Goal: Task Accomplishment & Management: Use online tool/utility

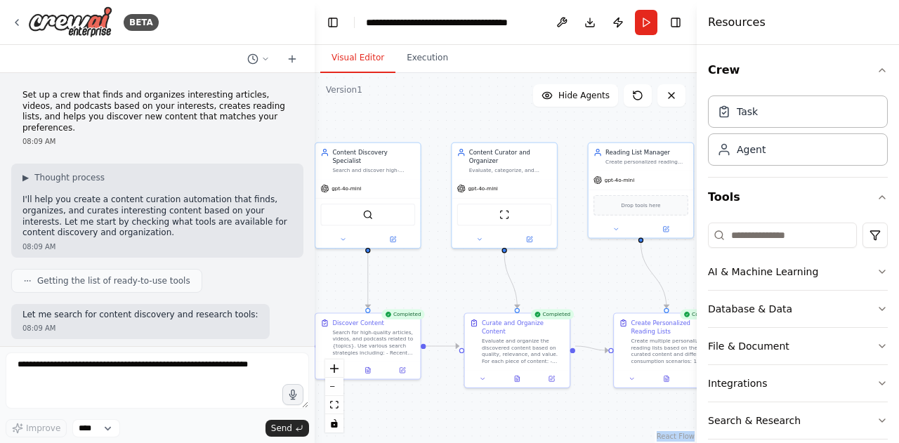
scroll to position [1404, 0]
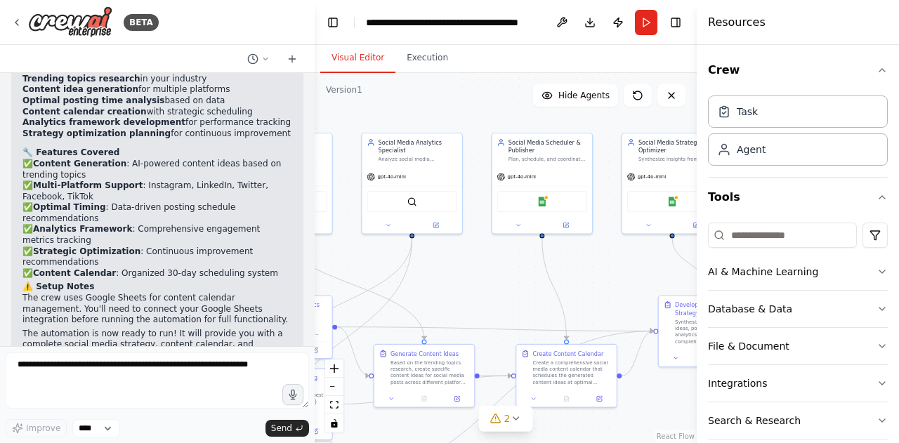
drag, startPoint x: 589, startPoint y: 241, endPoint x: 458, endPoint y: 284, distance: 138.3
click at [458, 284] on div ".deletable-edge-delete-btn { width: 20px; height: 20px; border: 0px solid #ffff…" at bounding box center [505, 258] width 382 height 370
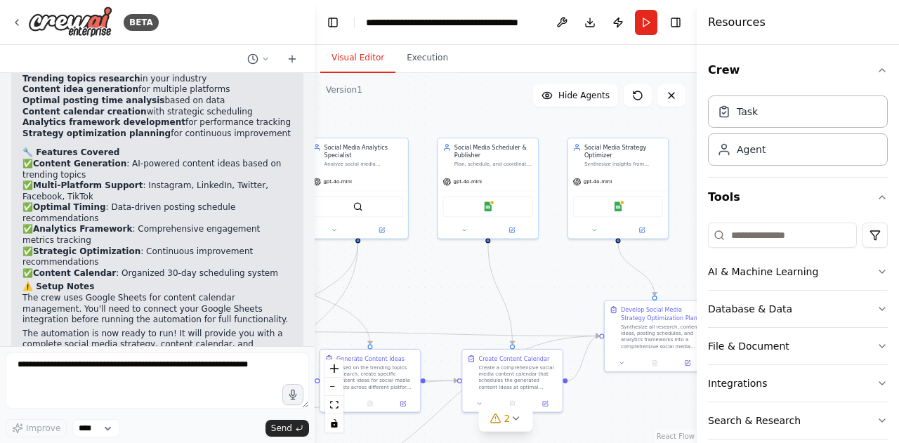
drag, startPoint x: 621, startPoint y: 277, endPoint x: 566, endPoint y: 281, distance: 54.3
click at [566, 281] on div ".deletable-edge-delete-btn { width: 20px; height: 20px; border: 0px solid #ffff…" at bounding box center [505, 258] width 382 height 370
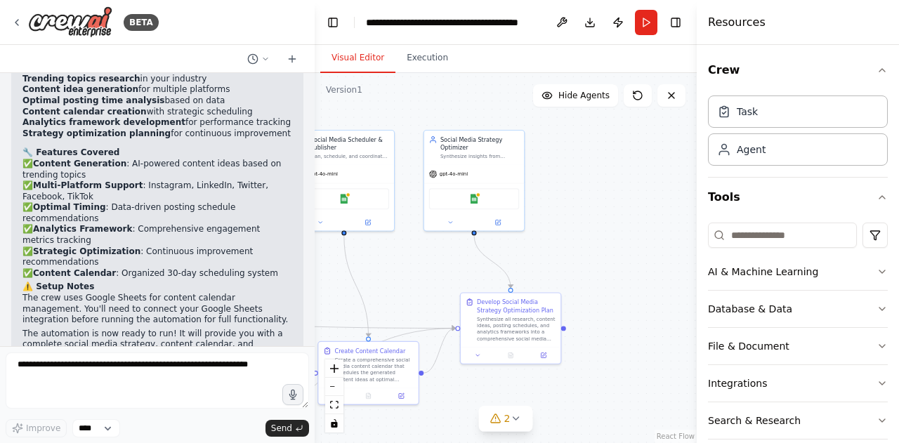
drag, startPoint x: 566, startPoint y: 281, endPoint x: 423, endPoint y: 274, distance: 143.4
click at [423, 274] on div ".deletable-edge-delete-btn { width: 20px; height: 20px; border: 0px solid #ffff…" at bounding box center [505, 258] width 382 height 370
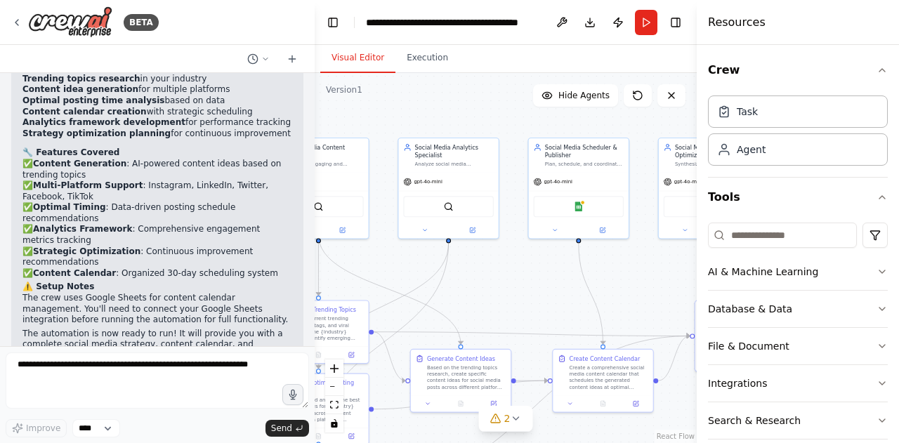
drag, startPoint x: 394, startPoint y: 258, endPoint x: 628, endPoint y: 260, distance: 233.8
click at [628, 260] on div ".deletable-edge-delete-btn { width: 20px; height: 20px; border: 0px solid #ffff…" at bounding box center [505, 258] width 382 height 370
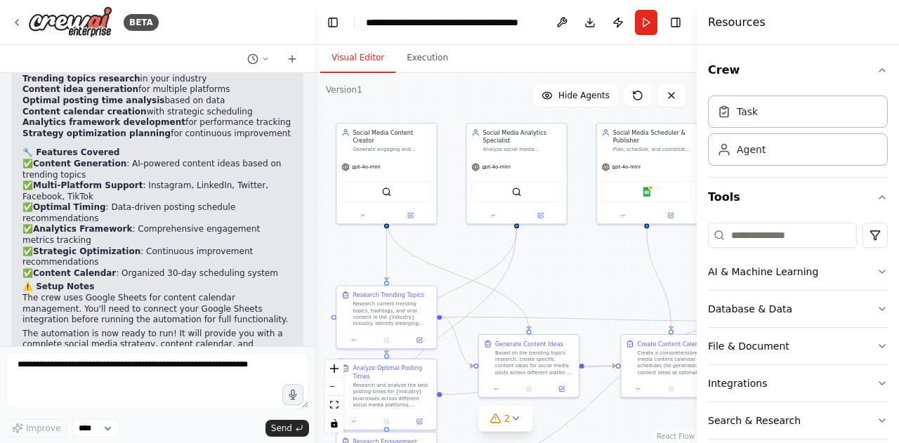
drag, startPoint x: 376, startPoint y: 259, endPoint x: 443, endPoint y: 248, distance: 67.6
click at [443, 248] on div ".deletable-edge-delete-btn { width: 20px; height: 20px; border: 0px solid #ffff…" at bounding box center [505, 258] width 382 height 370
click at [361, 209] on icon at bounding box center [361, 212] width 6 height 6
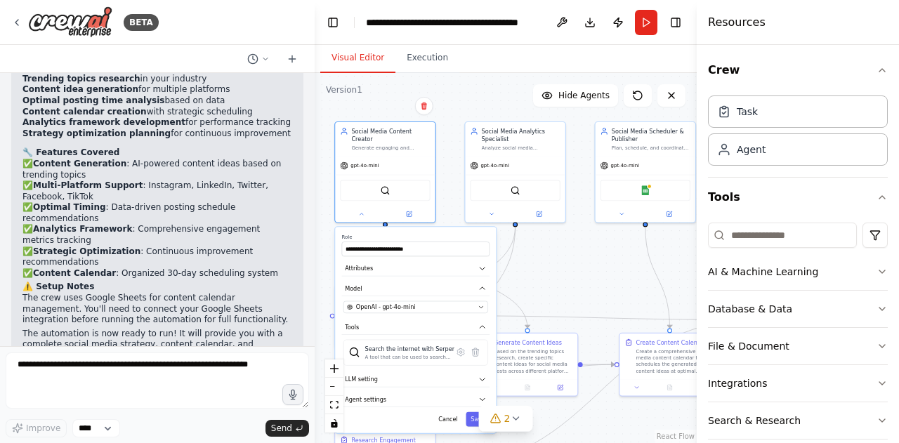
click at [581, 272] on div ".deletable-edge-delete-btn { width: 20px; height: 20px; border: 0px solid #ffff…" at bounding box center [505, 258] width 382 height 370
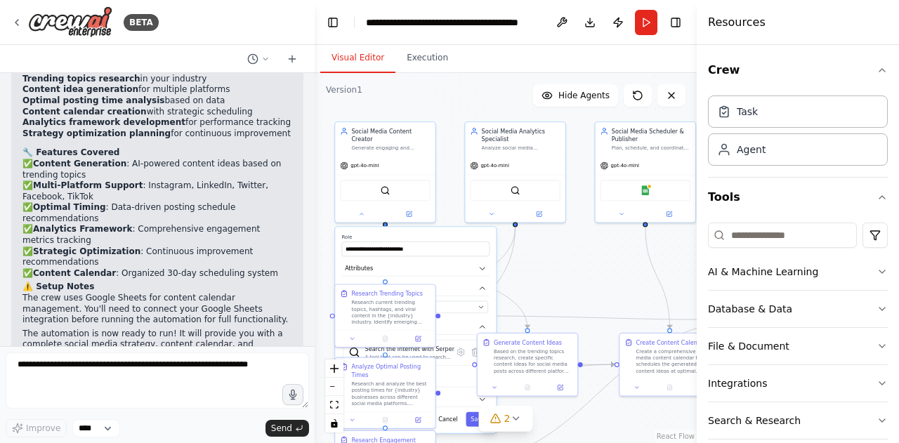
click at [538, 272] on div ".deletable-edge-delete-btn { width: 20px; height: 20px; border: 0px solid #ffff…" at bounding box center [505, 258] width 382 height 370
click at [475, 412] on button "Save" at bounding box center [477, 419] width 24 height 15
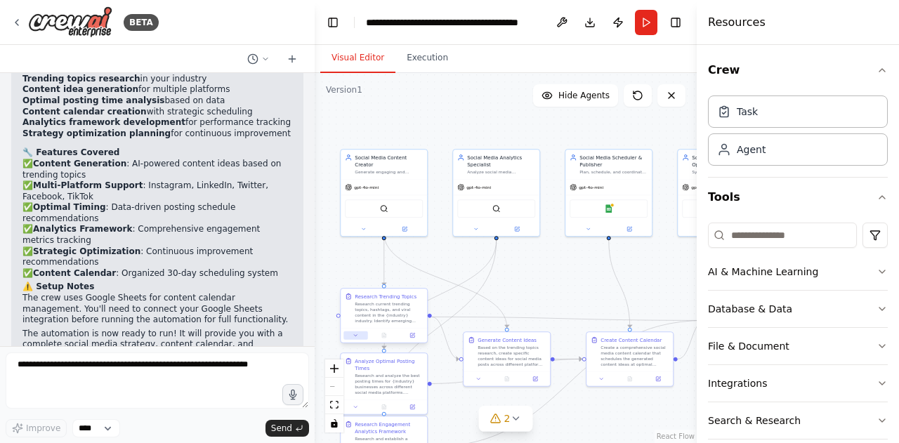
click at [353, 336] on icon at bounding box center [355, 336] width 6 height 6
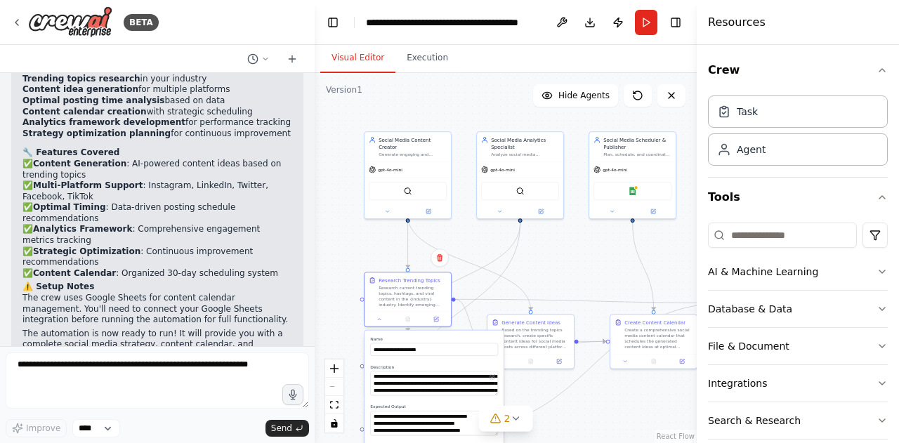
click at [572, 418] on div ".deletable-edge-delete-btn { width: 20px; height: 20px; border: 0px solid #ffff…" at bounding box center [505, 258] width 382 height 370
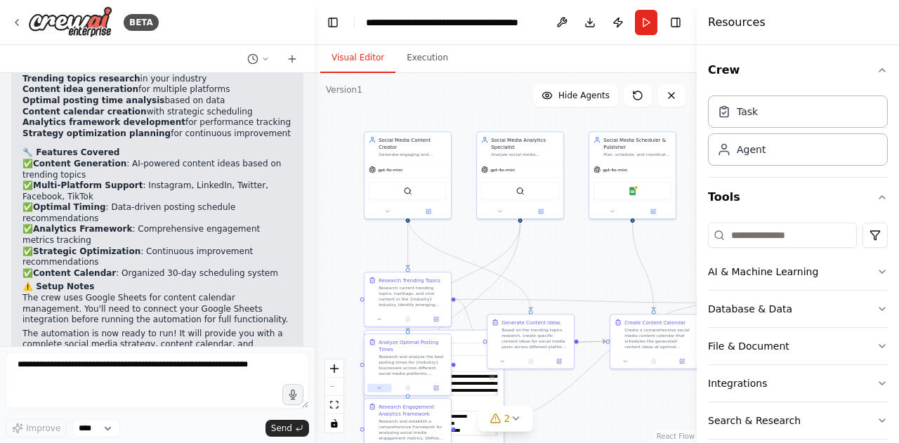
click at [382, 388] on icon at bounding box center [379, 388] width 6 height 6
click at [564, 419] on div ".deletable-edge-delete-btn { width: 20px; height: 20px; border: 0px solid #ffff…" at bounding box center [505, 258] width 382 height 370
click at [592, 411] on div ".deletable-edge-delete-btn { width: 20px; height: 20px; border: 0px solid #ffff…" at bounding box center [505, 258] width 382 height 370
click at [506, 363] on button at bounding box center [502, 360] width 24 height 8
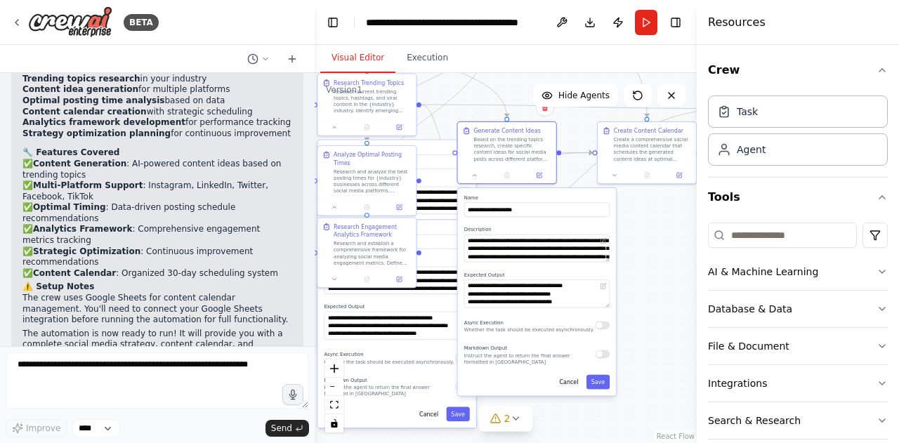
drag, startPoint x: 661, startPoint y: 392, endPoint x: 656, endPoint y: 210, distance: 181.9
click at [656, 210] on div ".deletable-edge-delete-btn { width: 20px; height: 20px; border: 0px solid #ffff…" at bounding box center [505, 258] width 382 height 370
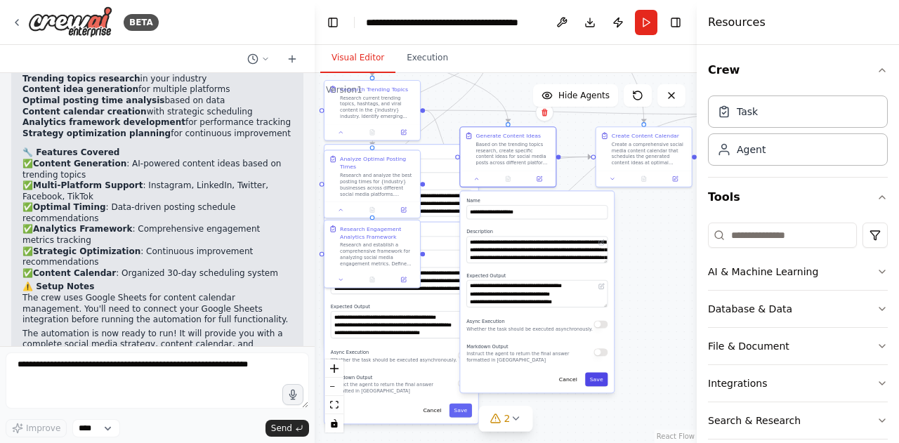
click at [604, 383] on button "Save" at bounding box center [596, 379] width 22 height 14
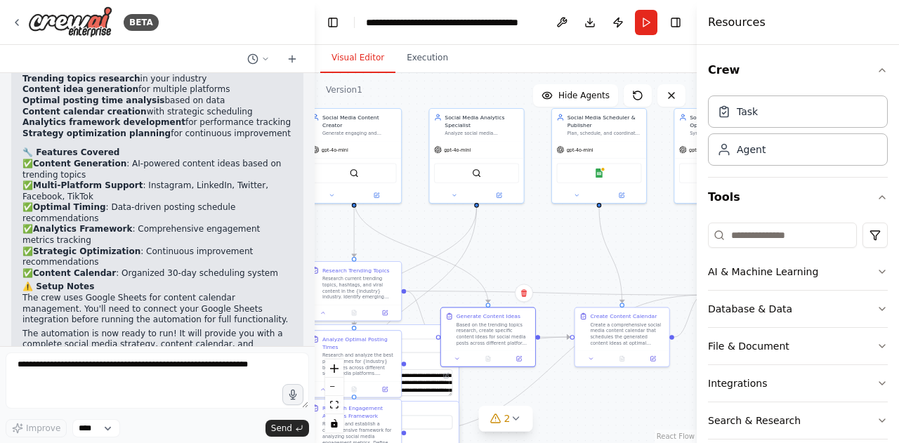
drag, startPoint x: 590, startPoint y: 241, endPoint x: 569, endPoint y: 416, distance: 176.1
click at [569, 416] on div ".deletable-edge-delete-btn { width: 20px; height: 20px; border: 0px solid #ffff…" at bounding box center [505, 258] width 382 height 370
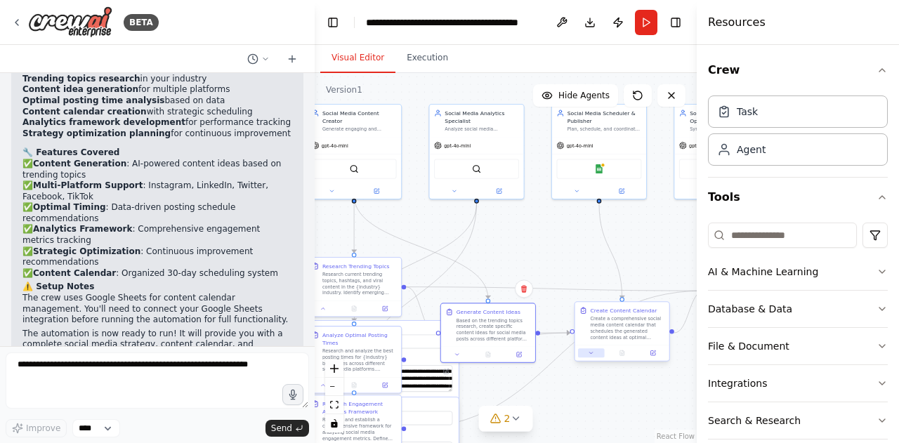
click at [594, 353] on icon at bounding box center [591, 353] width 6 height 6
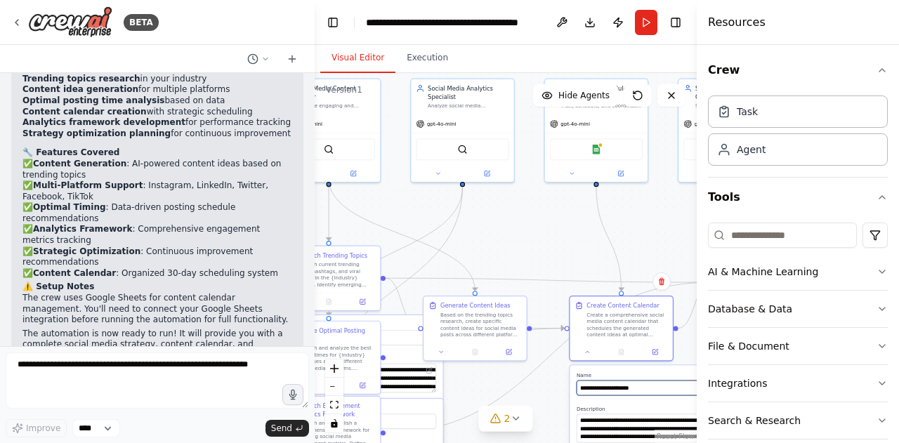
drag, startPoint x: 630, startPoint y: 383, endPoint x: 616, endPoint y: 376, distance: 15.1
click at [616, 376] on div "**********" at bounding box center [652, 383] width 152 height 23
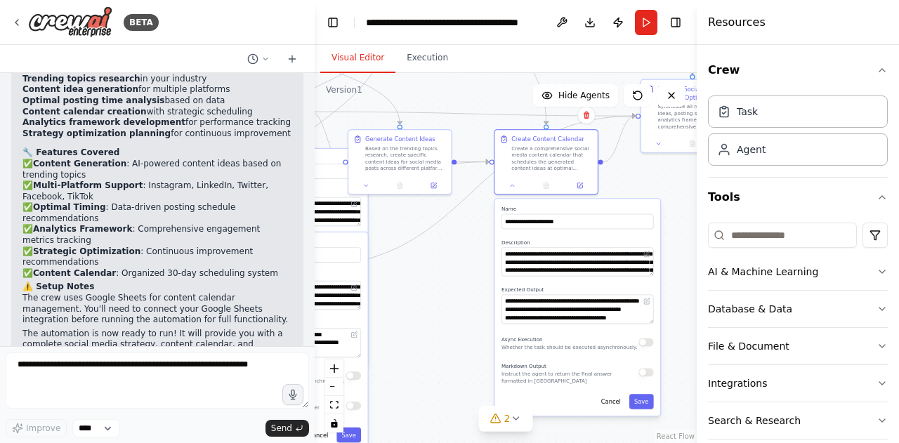
drag, startPoint x: 548, startPoint y: 386, endPoint x: 473, endPoint y: 220, distance: 182.5
click at [473, 220] on div ".deletable-edge-delete-btn { width: 20px; height: 20px; border: 0px solid #ffff…" at bounding box center [505, 258] width 382 height 370
click at [642, 404] on button "Save" at bounding box center [641, 401] width 25 height 15
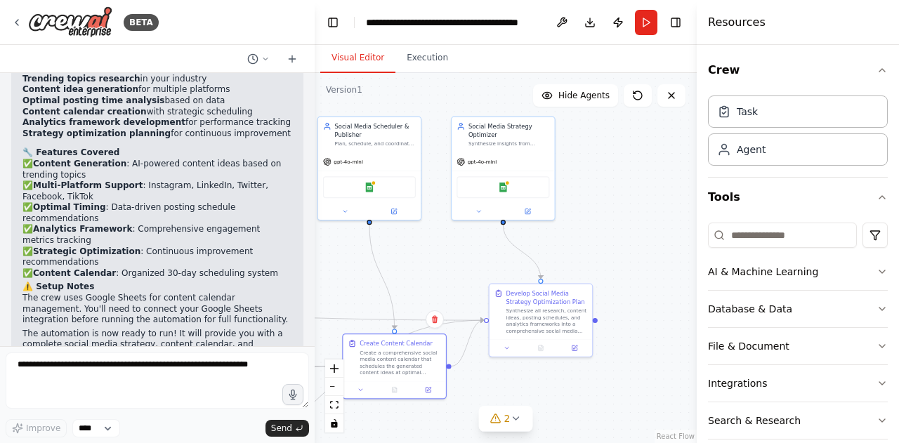
drag, startPoint x: 665, startPoint y: 227, endPoint x: 514, endPoint y: 432, distance: 254.4
click at [514, 432] on div ".deletable-edge-delete-btn { width: 20px; height: 20px; border: 0px solid #ffff…" at bounding box center [505, 258] width 382 height 370
click at [506, 347] on icon at bounding box center [506, 346] width 7 height 7
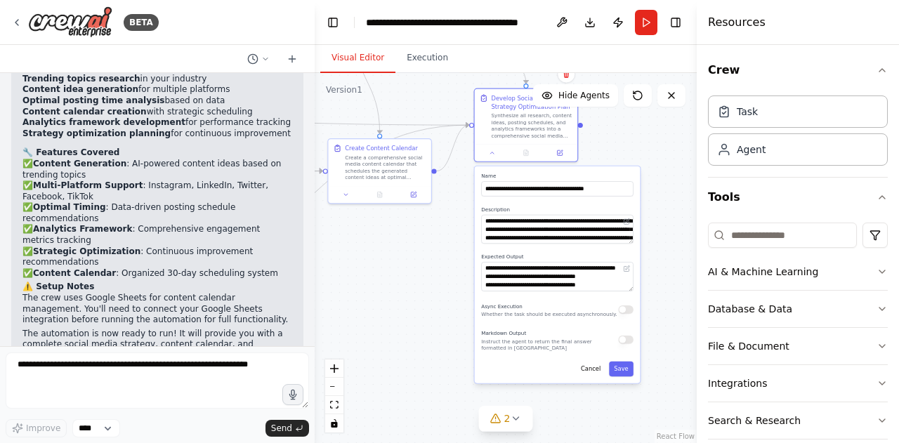
drag, startPoint x: 684, startPoint y: 326, endPoint x: 669, endPoint y: 131, distance: 195.7
click at [669, 131] on div ".deletable-edge-delete-btn { width: 20px; height: 20px; border: 0px solid #ffff…" at bounding box center [505, 258] width 382 height 370
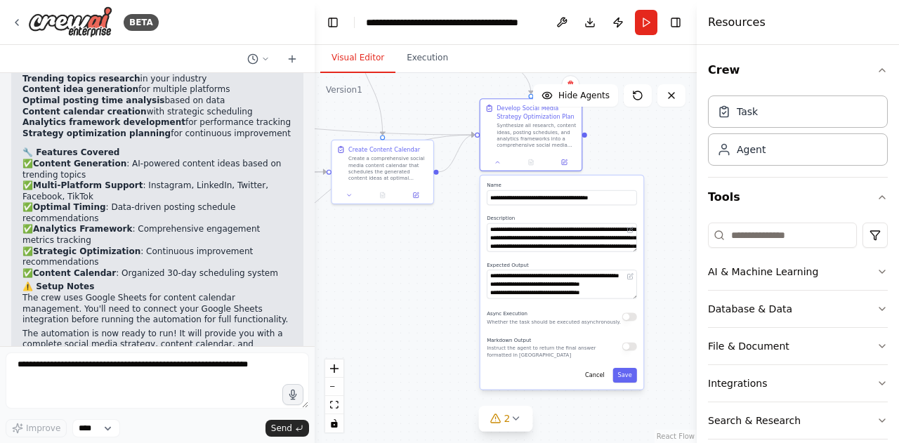
click at [629, 278] on div "**********" at bounding box center [561, 284] width 150 height 29
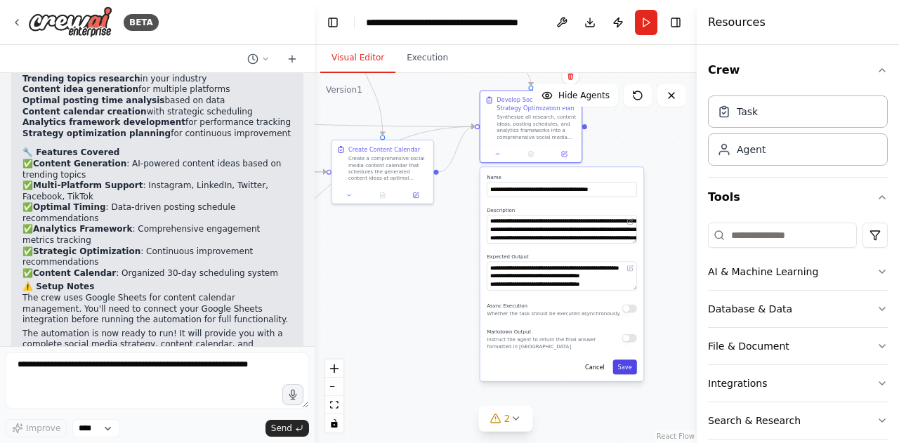
click at [625, 369] on button "Save" at bounding box center [625, 366] width 24 height 15
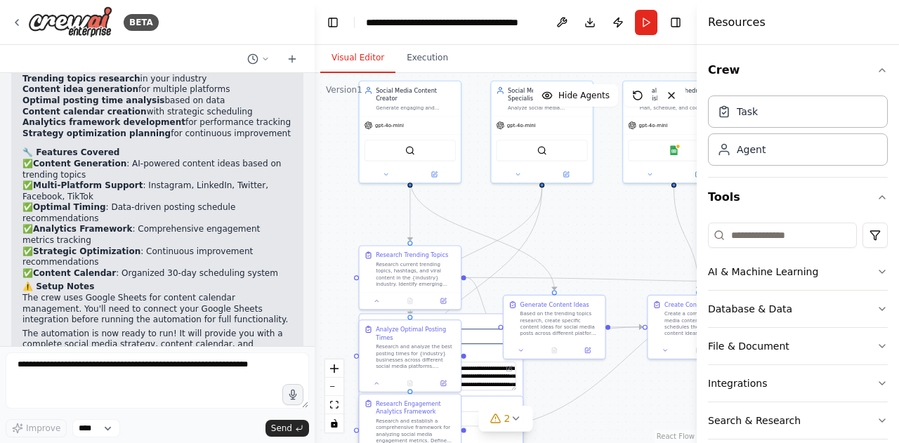
drag, startPoint x: 437, startPoint y: 304, endPoint x: 755, endPoint y: 459, distance: 353.8
click at [755, 442] on html "BETA Create a crew that schedules and publishes social media content across mul…" at bounding box center [449, 221] width 899 height 443
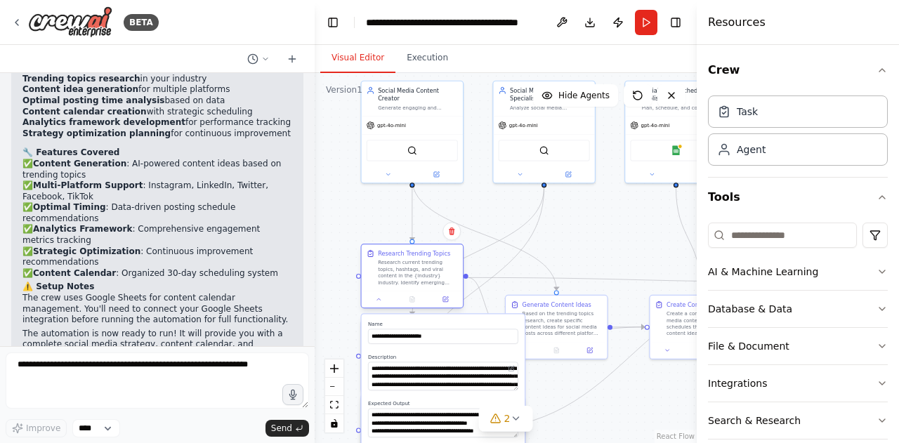
click at [377, 310] on div "**********" at bounding box center [411, 277] width 103 height 65
click at [615, 387] on div ".deletable-edge-delete-btn { width: 20px; height: 20px; border: 0px solid #ffff…" at bounding box center [505, 258] width 382 height 370
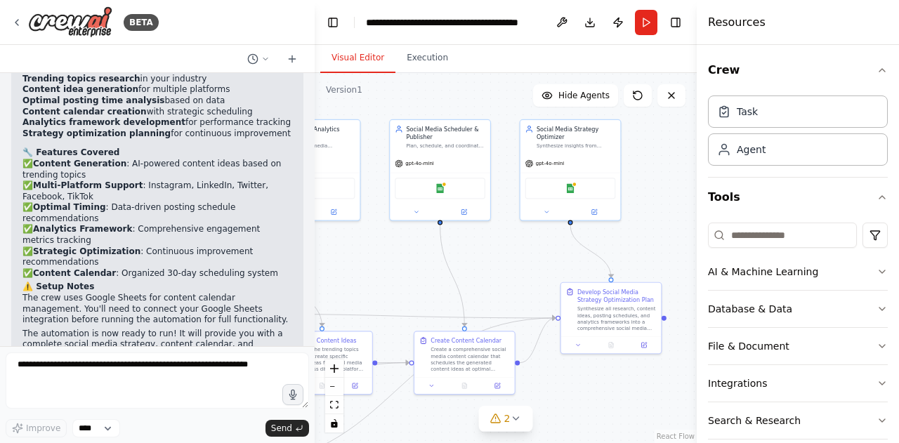
drag, startPoint x: 604, startPoint y: 234, endPoint x: 370, endPoint y: 270, distance: 236.5
click at [370, 270] on div ".deletable-edge-delete-btn { width: 20px; height: 20px; border: 0px solid #ffff…" at bounding box center [505, 258] width 382 height 370
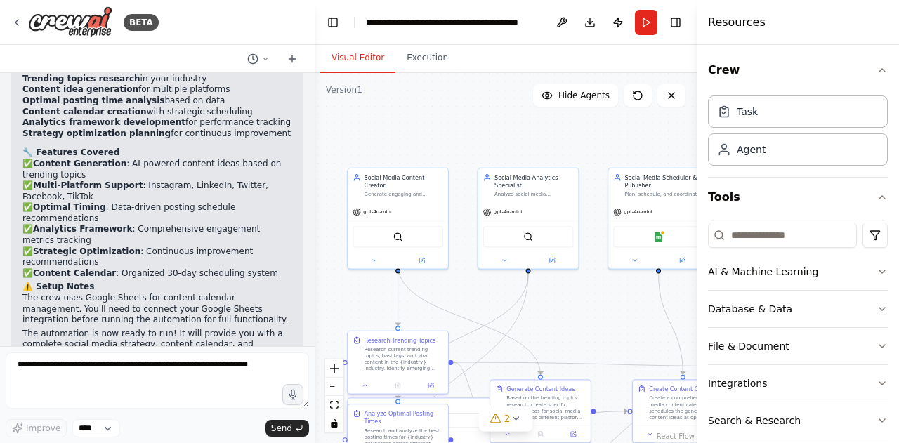
drag, startPoint x: 393, startPoint y: 262, endPoint x: 612, endPoint y: 308, distance: 223.9
click at [612, 308] on div ".deletable-edge-delete-btn { width: 20px; height: 20px; border: 0px solid #ffff…" at bounding box center [505, 258] width 382 height 370
click at [375, 256] on div at bounding box center [397, 257] width 100 height 16
click at [361, 387] on div at bounding box center [397, 381] width 100 height 17
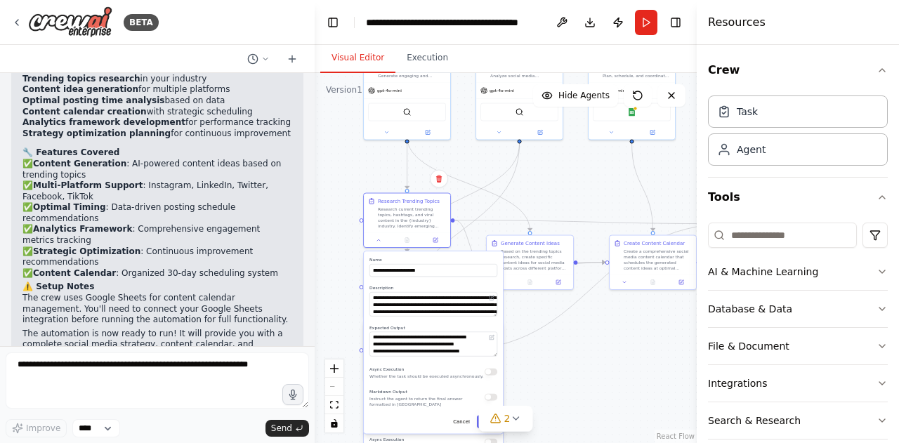
drag, startPoint x: 358, startPoint y: 395, endPoint x: 350, endPoint y: 255, distance: 140.6
click at [350, 255] on div ".deletable-edge-delete-btn { width: 20px; height: 20px; border: 0px solid #ffff…" at bounding box center [505, 258] width 382 height 370
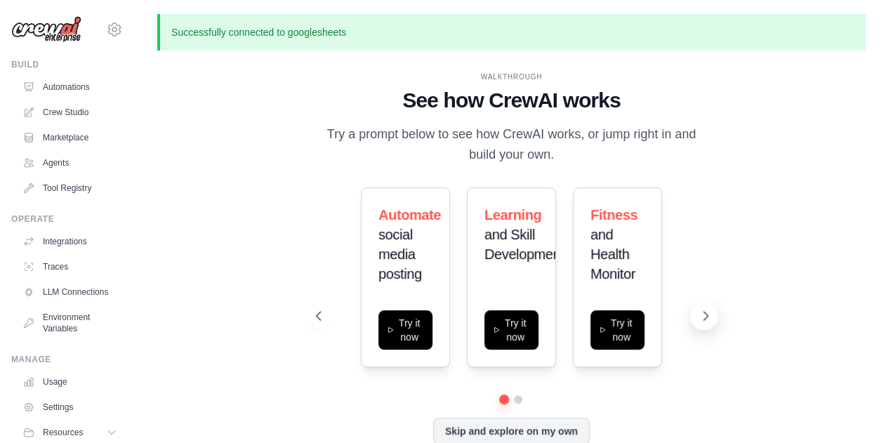
click at [705, 312] on icon at bounding box center [705, 316] width 14 height 14
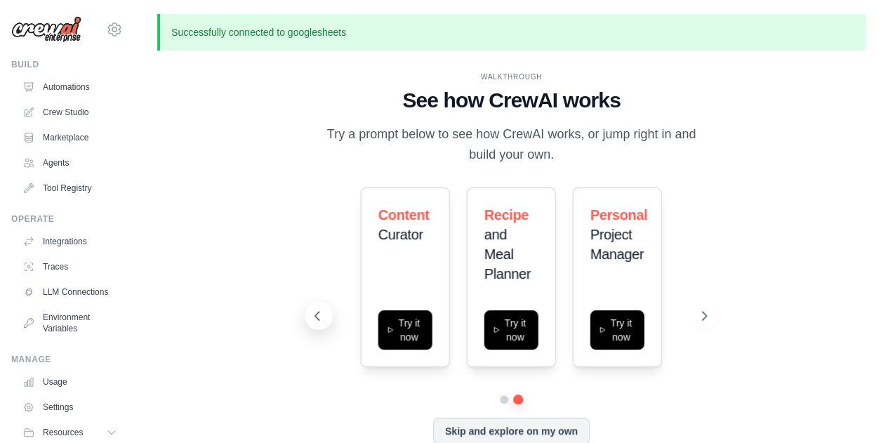
click at [324, 317] on button at bounding box center [319, 316] width 28 height 28
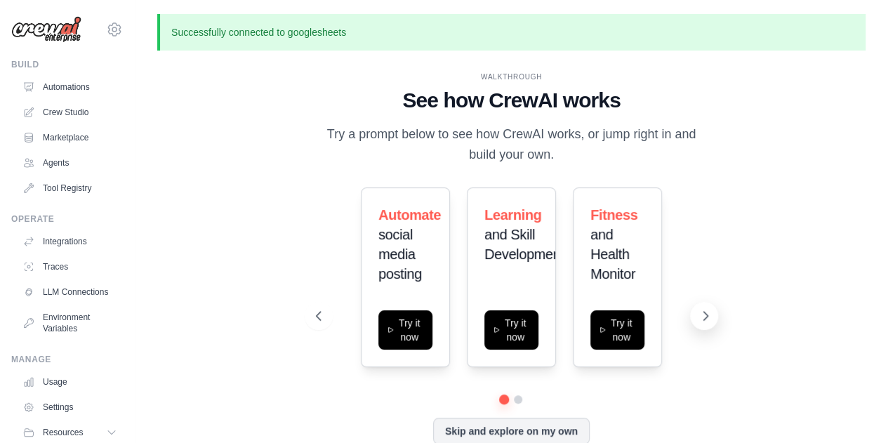
click at [698, 319] on icon at bounding box center [705, 316] width 14 height 14
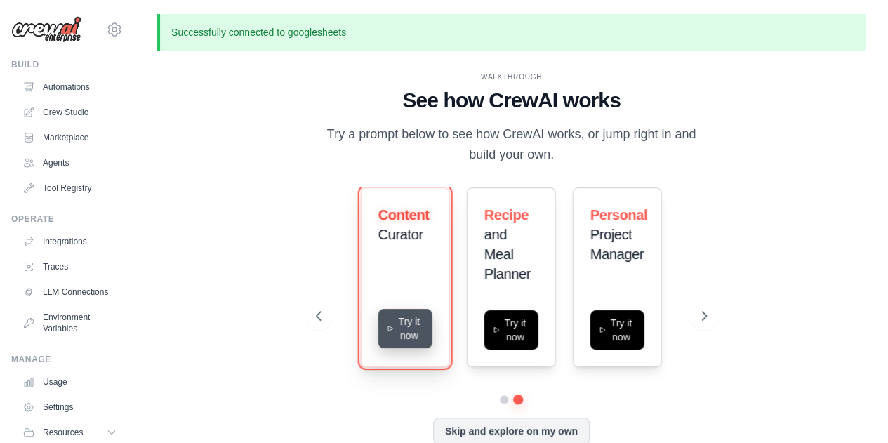
click at [393, 335] on button "Try it now" at bounding box center [405, 328] width 54 height 39
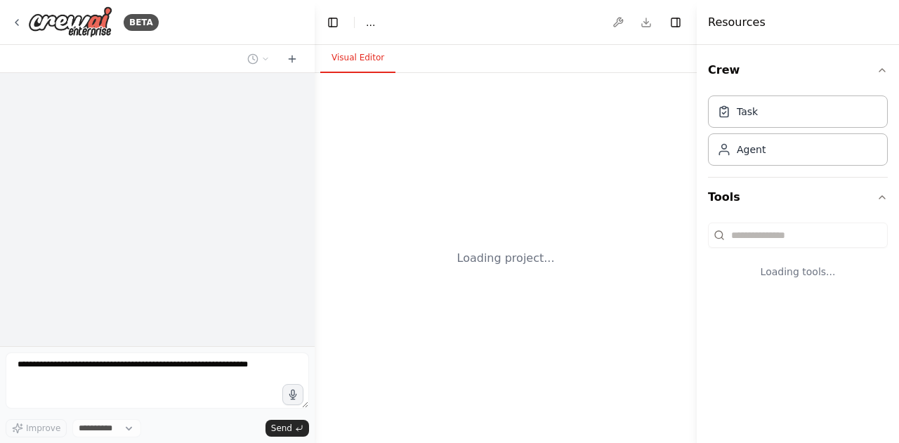
select select "****"
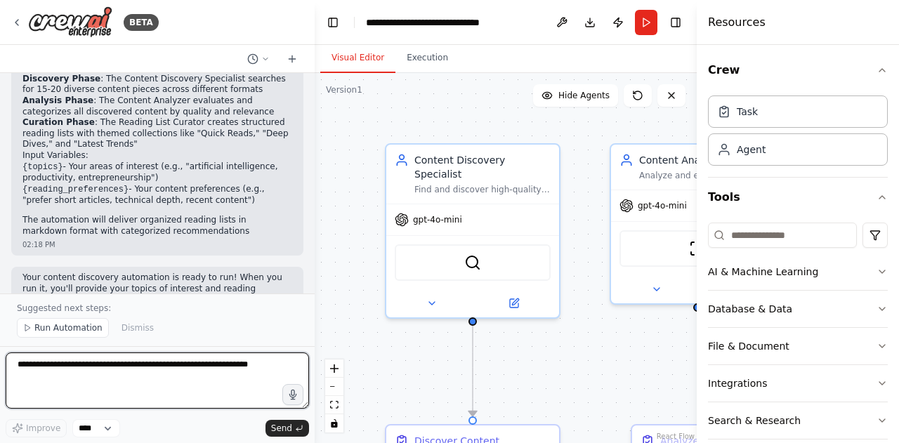
scroll to position [1224, 0]
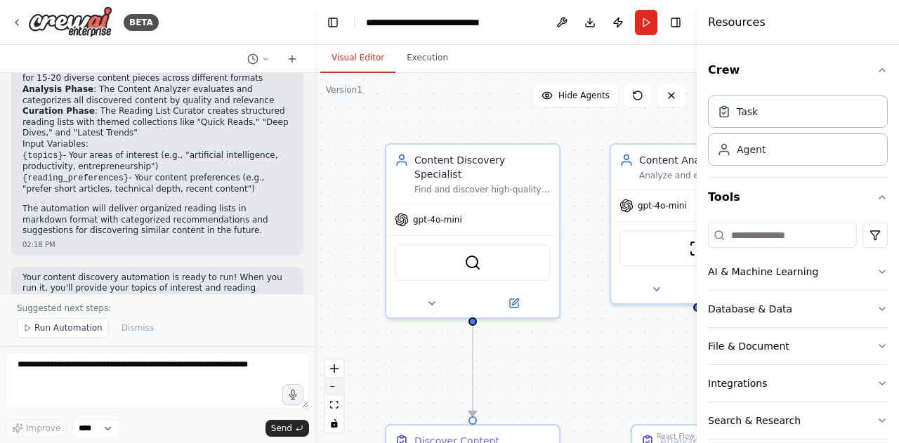
click at [334, 389] on button "zoom out" at bounding box center [334, 387] width 18 height 18
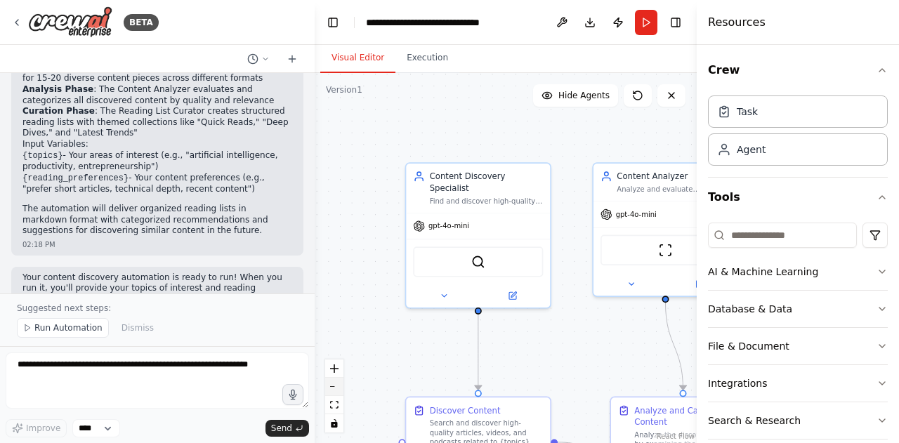
click at [334, 389] on button "zoom out" at bounding box center [334, 387] width 18 height 18
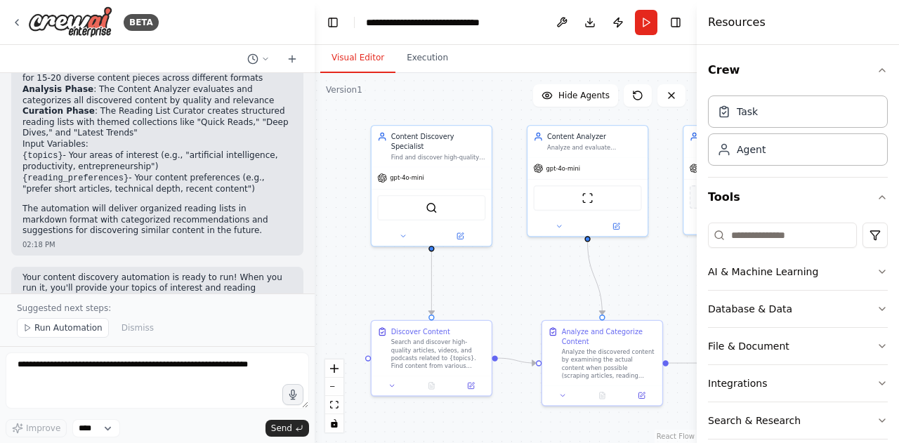
drag, startPoint x: 419, startPoint y: 339, endPoint x: 369, endPoint y: 283, distance: 75.6
click at [369, 283] on div ".deletable-edge-delete-btn { width: 20px; height: 20px; border: 0px solid #ffff…" at bounding box center [505, 258] width 382 height 370
click at [435, 152] on div "Content Discovery Specialist Find and discover high-quality articles, videos, a…" at bounding box center [432, 141] width 120 height 41
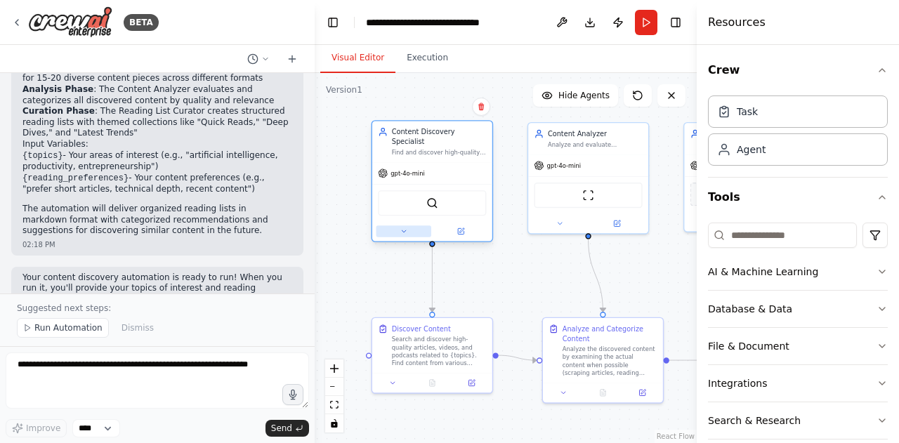
click at [402, 227] on icon at bounding box center [403, 231] width 8 height 8
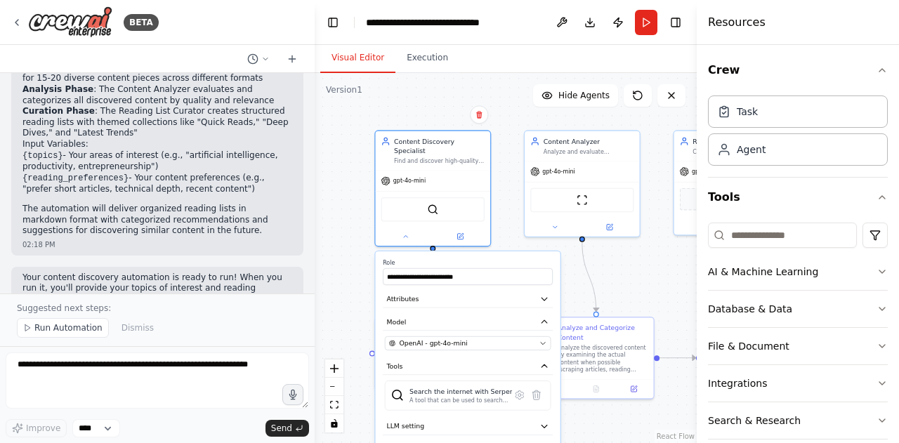
click at [369, 260] on div ".deletable-edge-delete-btn { width: 20px; height: 20px; border: 0px solid #ffff…" at bounding box center [505, 258] width 382 height 370
click at [477, 301] on div "**********" at bounding box center [468, 369] width 185 height 237
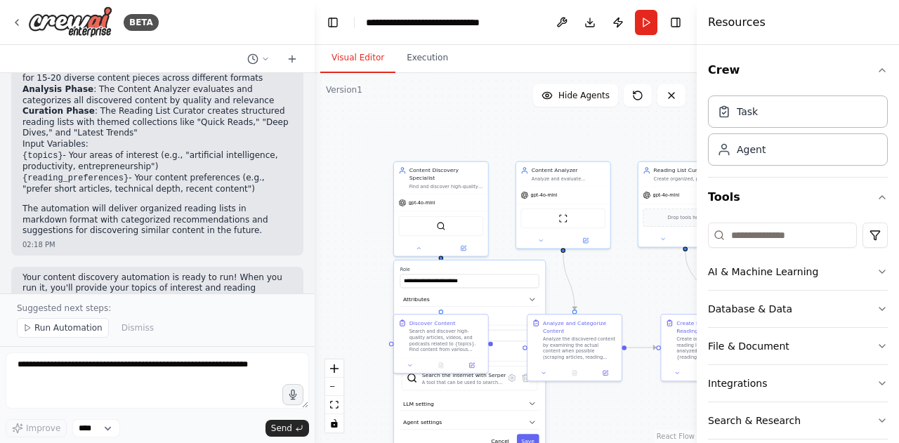
click at [427, 435] on div "Cancel Save" at bounding box center [469, 441] width 139 height 14
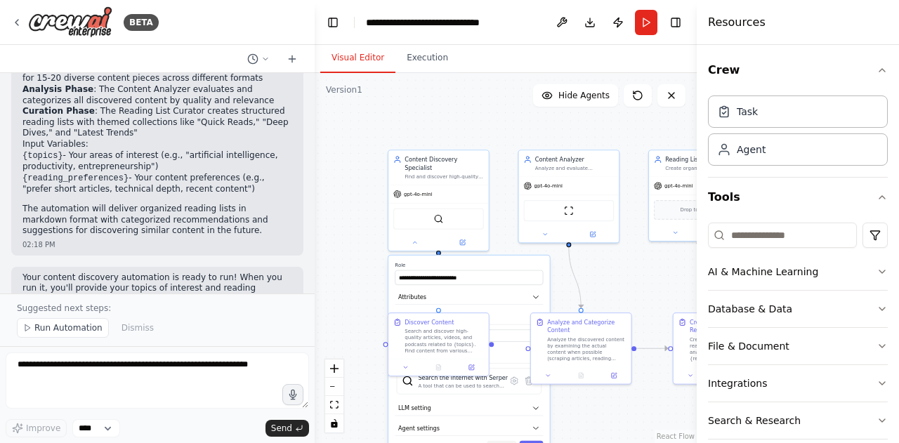
click at [503, 441] on button "Cancel" at bounding box center [500, 448] width 29 height 15
click at [409, 237] on div at bounding box center [438, 240] width 100 height 16
click at [415, 237] on icon at bounding box center [414, 240] width 6 height 6
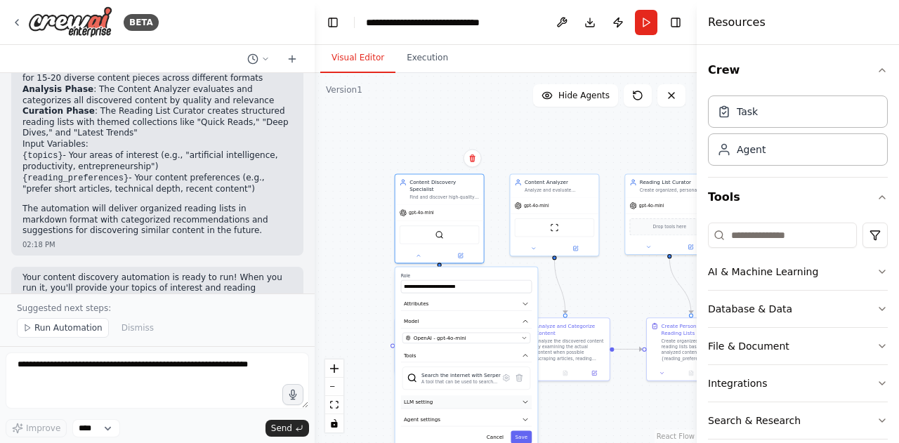
click at [526, 401] on icon "button" at bounding box center [525, 402] width 4 height 2
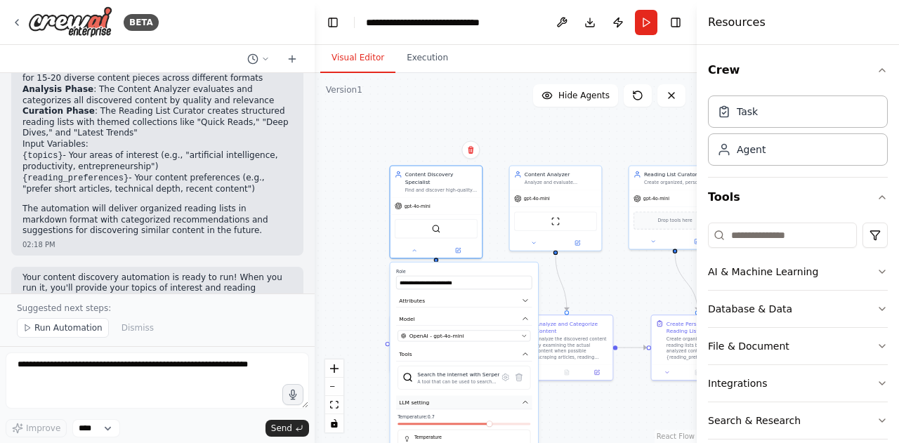
click at [526, 399] on icon "button" at bounding box center [526, 403] width 8 height 8
click at [528, 432] on button "Save" at bounding box center [521, 438] width 22 height 13
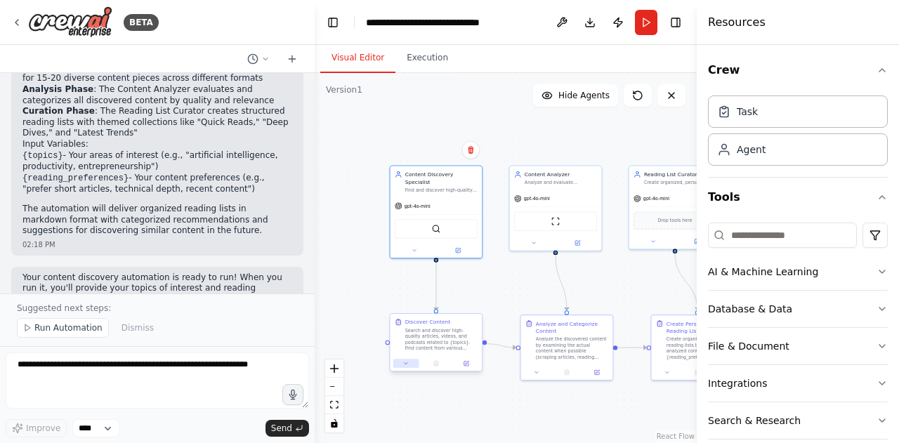
click at [409, 364] on icon at bounding box center [406, 363] width 6 height 6
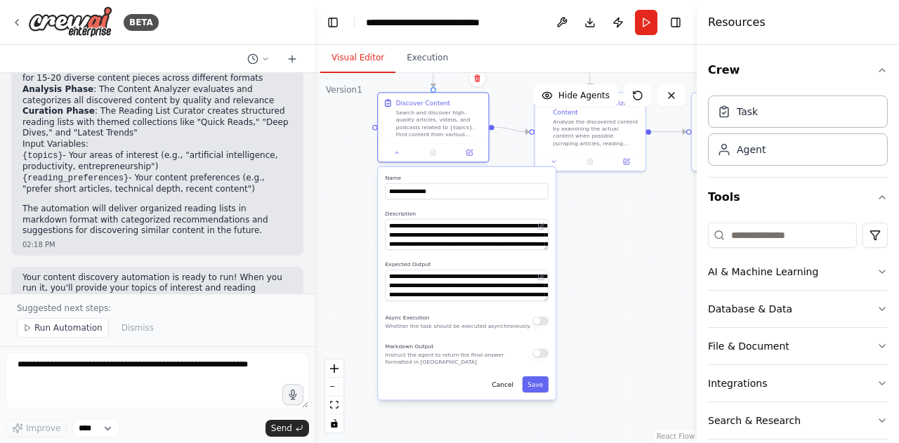
drag, startPoint x: 382, startPoint y: 371, endPoint x: 364, endPoint y: 161, distance: 210.6
click at [364, 161] on div ".deletable-edge-delete-btn { width: 20px; height: 20px; border: 0px solid #ffff…" at bounding box center [505, 258] width 382 height 370
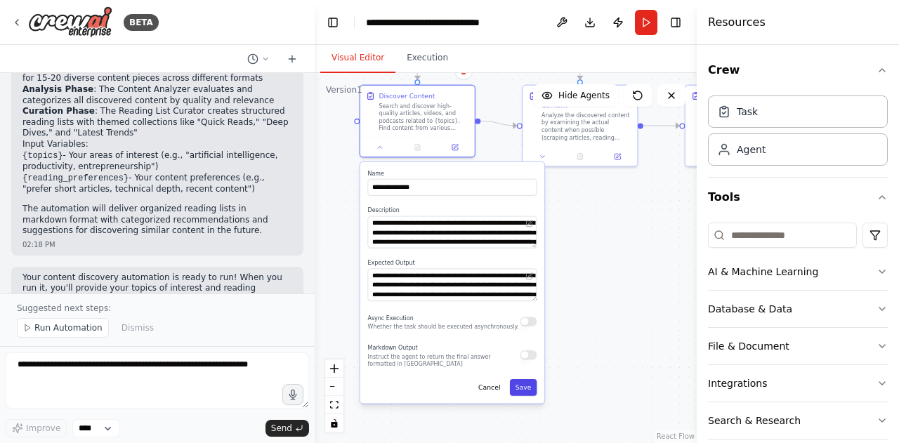
click at [527, 387] on button "Save" at bounding box center [523, 387] width 27 height 17
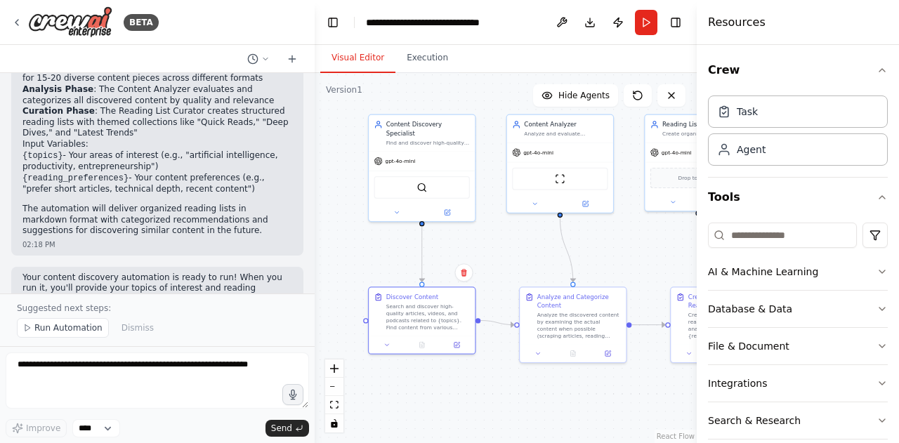
drag, startPoint x: 465, startPoint y: 231, endPoint x: 458, endPoint y: 420, distance: 189.7
click at [458, 420] on div ".deletable-edge-delete-btn { width: 20px; height: 20px; border: 0px solid #ffff…" at bounding box center [505, 258] width 382 height 370
click at [531, 211] on div "Content Analyzer Analyze and evaluate discovered content for quality, relevance…" at bounding box center [559, 161] width 108 height 99
click at [528, 201] on button at bounding box center [533, 202] width 48 height 11
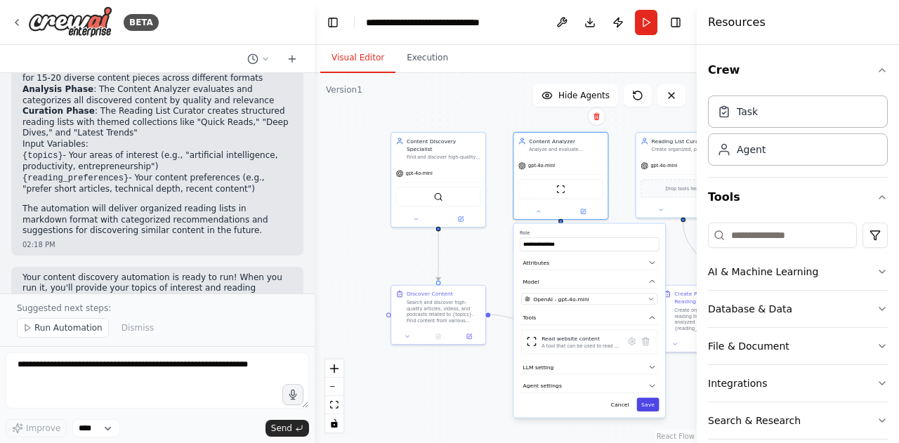
click at [653, 405] on button "Save" at bounding box center [648, 404] width 22 height 14
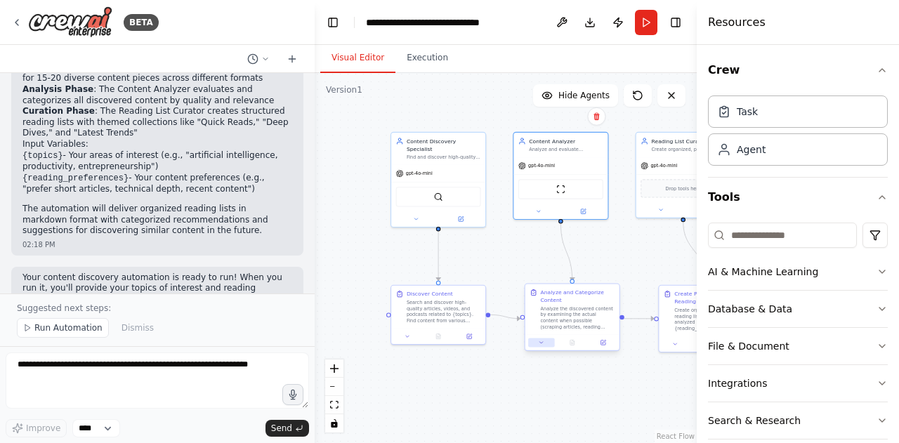
click at [546, 345] on button at bounding box center [541, 342] width 26 height 9
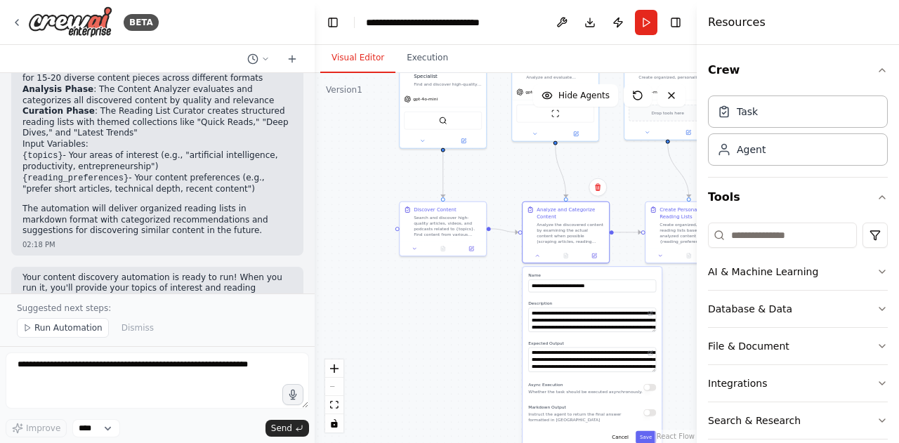
drag, startPoint x: 494, startPoint y: 384, endPoint x: 488, endPoint y: 297, distance: 87.3
click at [488, 297] on div ".deletable-edge-delete-btn { width: 20px; height: 20px; border: 0px solid #ffff…" at bounding box center [505, 258] width 382 height 370
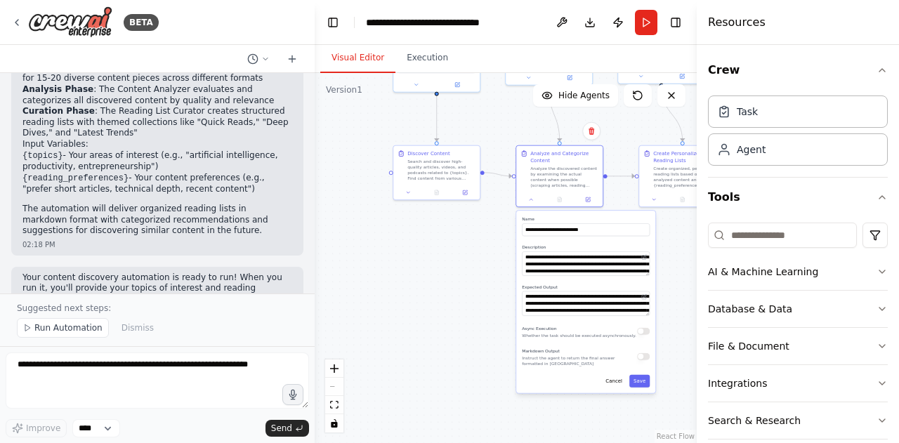
drag, startPoint x: 488, startPoint y: 297, endPoint x: 483, endPoint y: 221, distance: 76.0
click at [483, 221] on div ".deletable-edge-delete-btn { width: 20px; height: 20px; border: 0px solid #ffff…" at bounding box center [505, 258] width 382 height 370
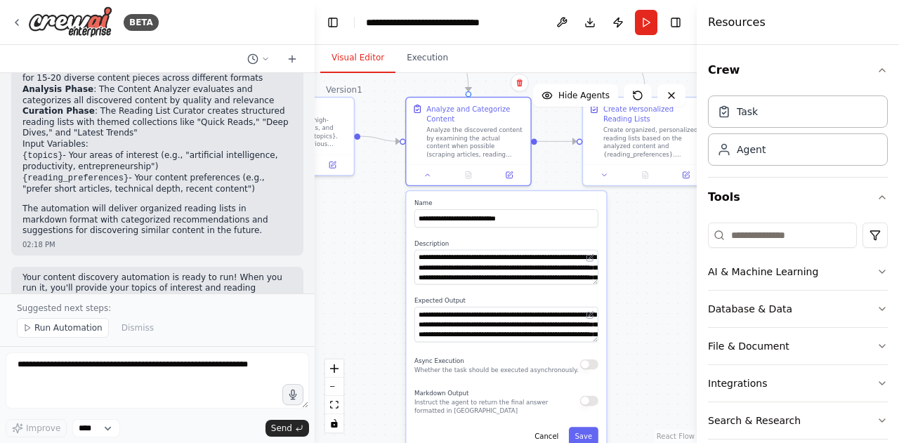
drag, startPoint x: 522, startPoint y: 293, endPoint x: 399, endPoint y: 303, distance: 123.9
click at [399, 303] on div ".deletable-edge-delete-btn { width: 20px; height: 20px; border: 0px solid #ffff…" at bounding box center [505, 258] width 382 height 370
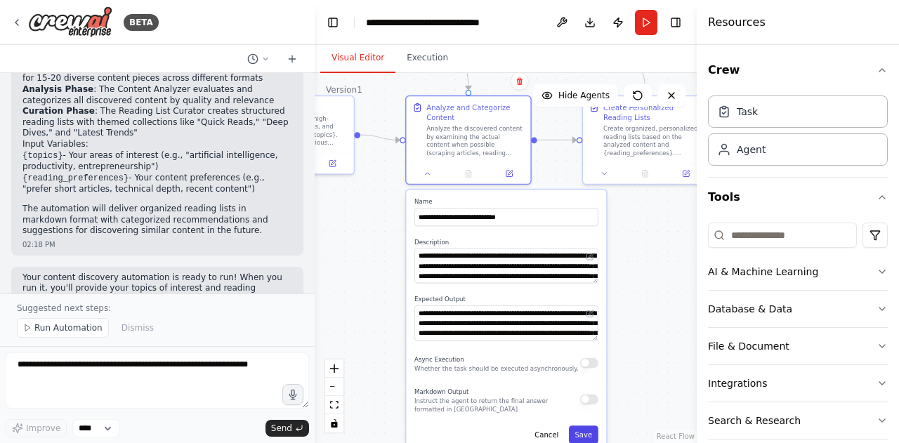
click at [590, 434] on button "Save" at bounding box center [583, 434] width 29 height 18
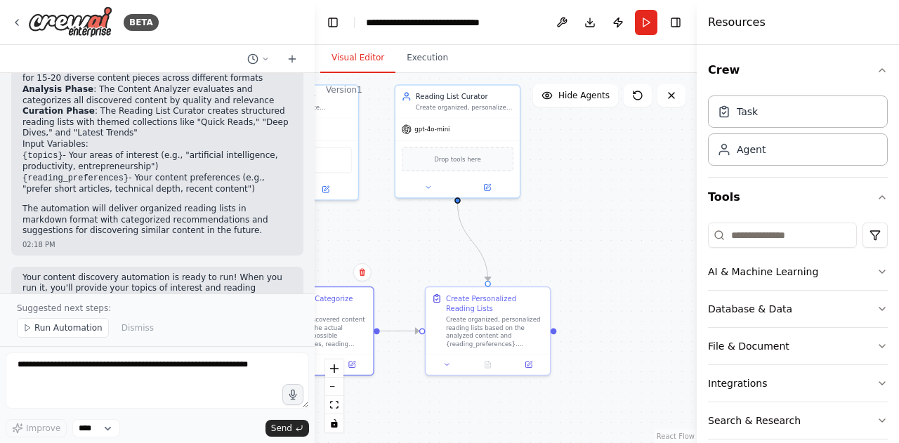
drag, startPoint x: 598, startPoint y: 284, endPoint x: 441, endPoint y: 475, distance: 247.3
click at [441, 442] on html "BETA Set up a crew that finds and organizes interesting articles, videos, and p…" at bounding box center [449, 221] width 899 height 443
click at [425, 185] on icon at bounding box center [428, 185] width 8 height 8
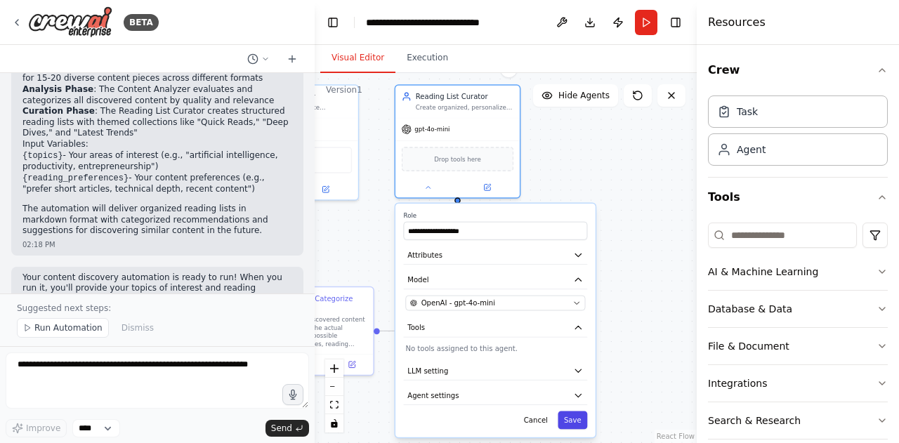
click at [575, 415] on button "Save" at bounding box center [571, 420] width 29 height 18
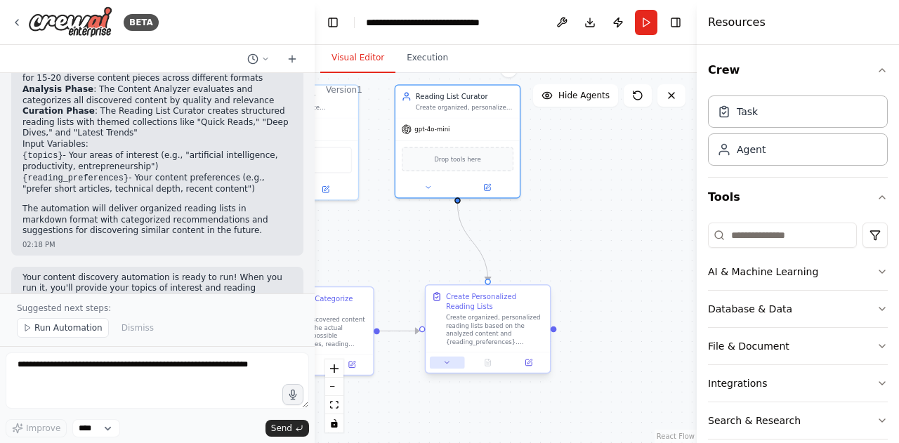
click at [446, 368] on button at bounding box center [447, 363] width 34 height 12
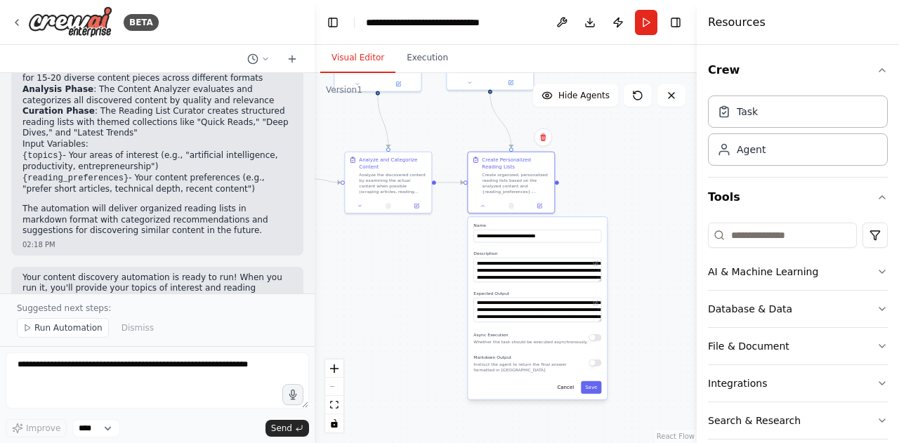
drag, startPoint x: 625, startPoint y: 344, endPoint x: 628, endPoint y: 174, distance: 169.9
click at [628, 174] on div ".deletable-edge-delete-btn { width: 20px; height: 20px; border: 0px solid #ffff…" at bounding box center [505, 258] width 382 height 370
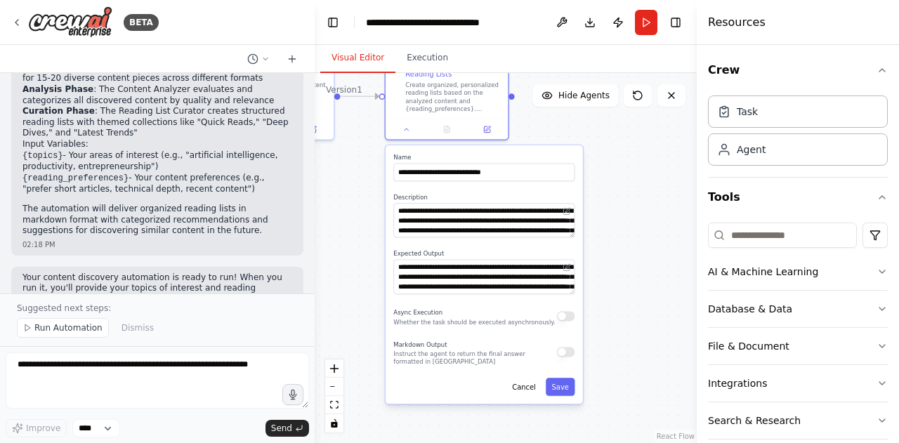
drag, startPoint x: 639, startPoint y: 294, endPoint x: 633, endPoint y: 220, distance: 73.9
click at [633, 220] on div ".deletable-edge-delete-btn { width: 20px; height: 20px; border: 0px solid #ffff…" at bounding box center [505, 258] width 382 height 370
click at [571, 392] on button "Save" at bounding box center [559, 387] width 29 height 18
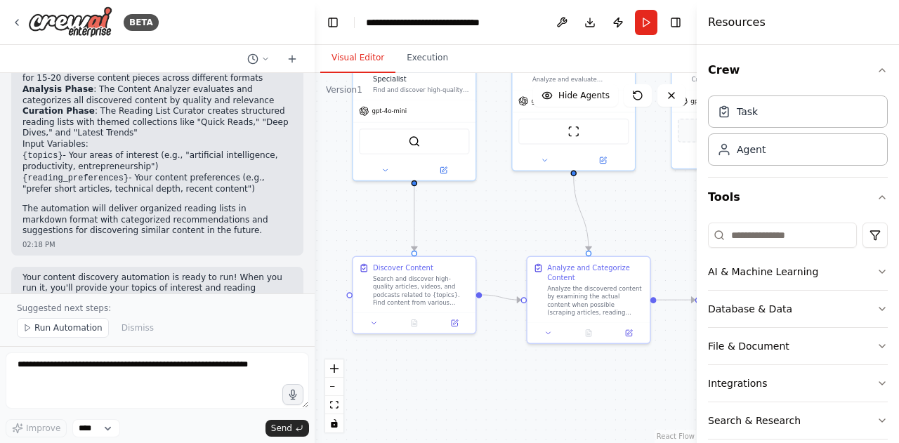
drag, startPoint x: 507, startPoint y: 272, endPoint x: 820, endPoint y: 475, distance: 373.1
click at [820, 442] on html "BETA Set up a crew that finds and organizes interesting articles, videos, and p…" at bounding box center [449, 221] width 899 height 443
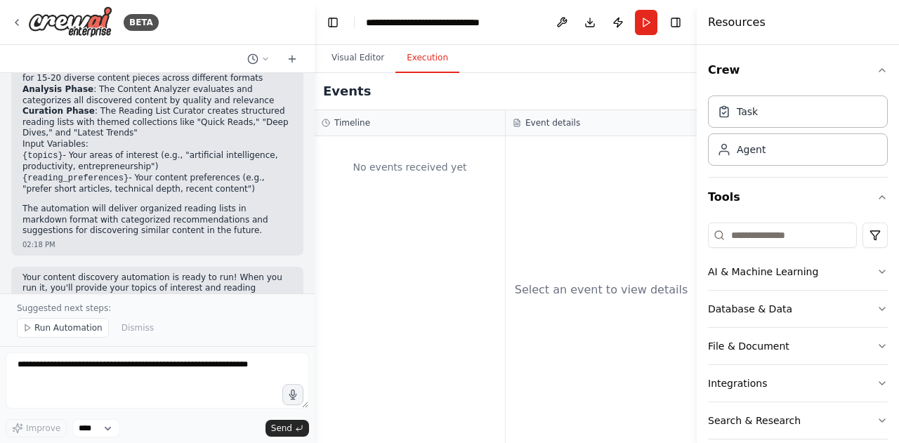
click at [420, 56] on button "Execution" at bounding box center [427, 58] width 64 height 29
click at [647, 24] on button "Run" at bounding box center [646, 22] width 22 height 25
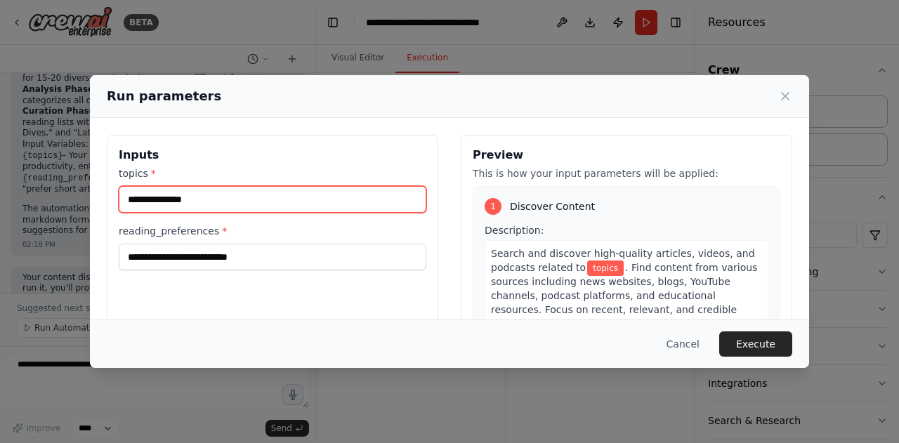
click at [173, 203] on input "topics *" at bounding box center [272, 199] width 307 height 27
type input "**********"
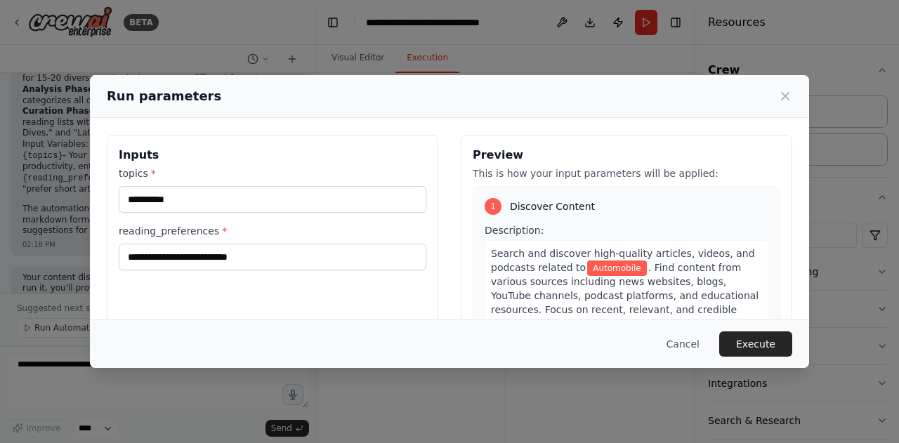
click at [340, 298] on div "**********" at bounding box center [272, 301] width 331 height 333
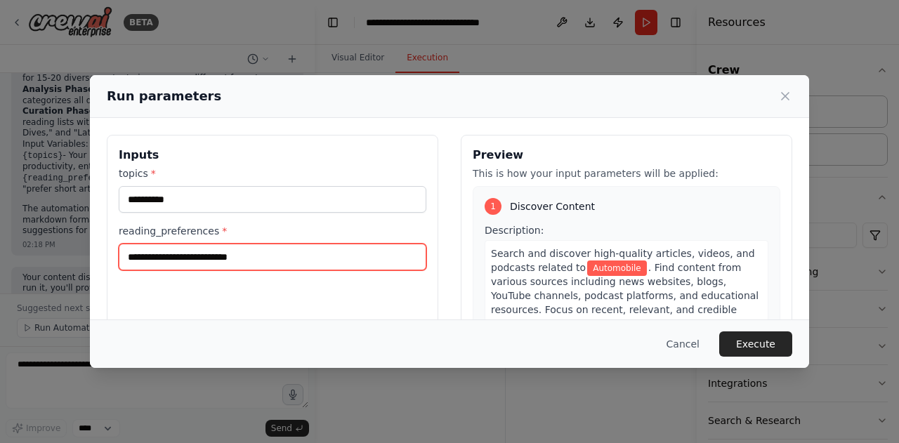
click at [271, 262] on input "reading_preferences *" at bounding box center [272, 257] width 307 height 27
type input "**********"
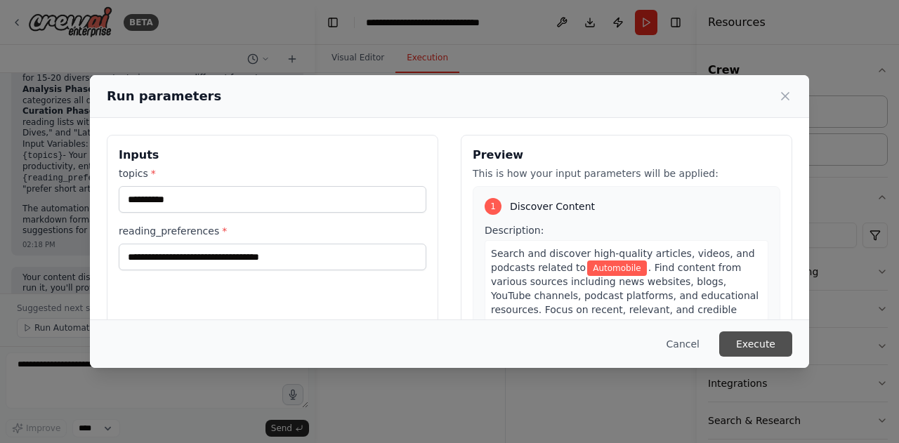
click at [736, 339] on button "Execute" at bounding box center [755, 343] width 73 height 25
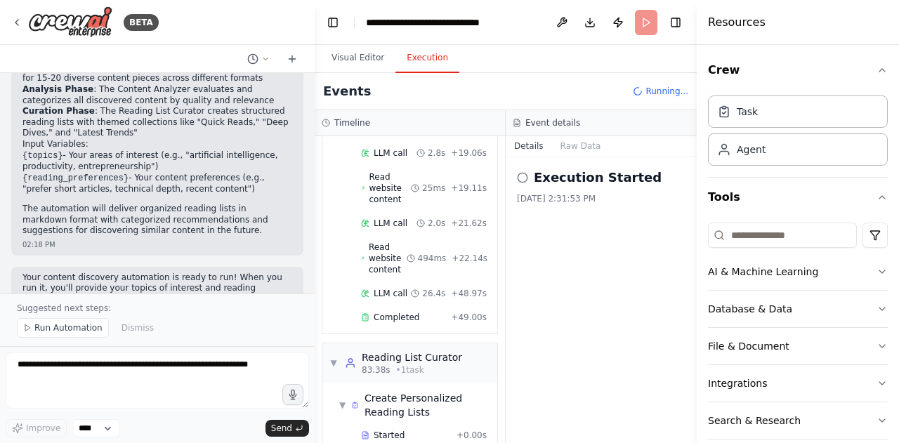
scroll to position [852, 0]
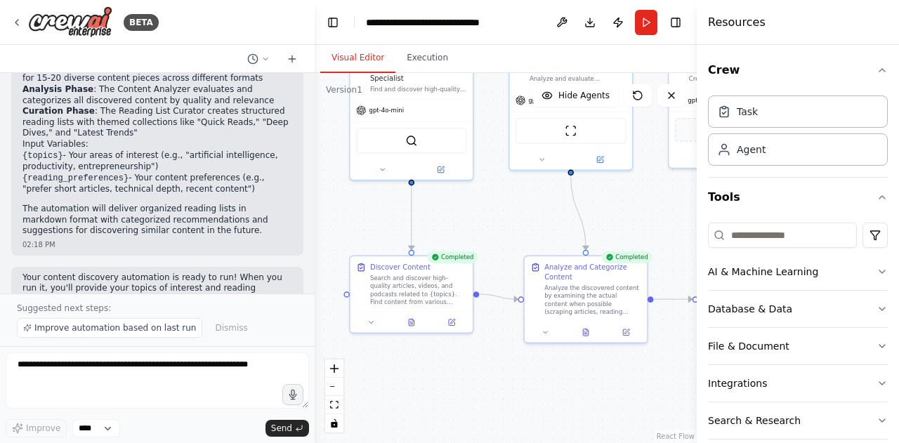
click at [347, 48] on button "Visual Editor" at bounding box center [357, 58] width 75 height 29
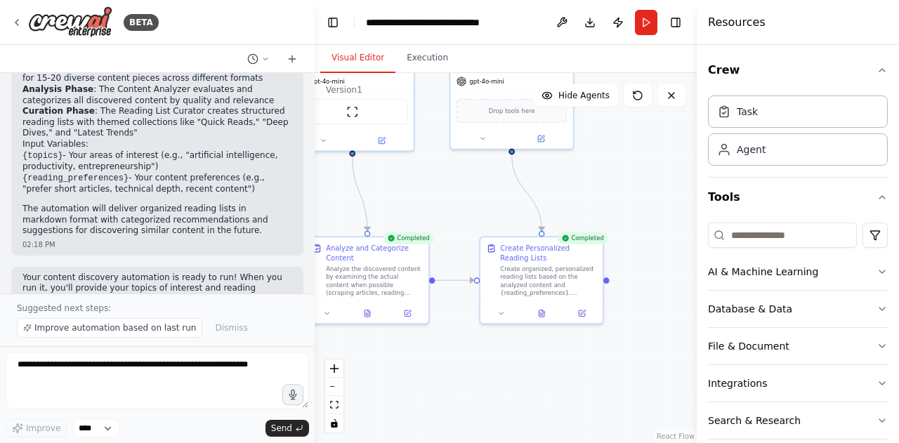
drag, startPoint x: 650, startPoint y: 381, endPoint x: 420, endPoint y: 362, distance: 230.4
click at [420, 362] on div ".deletable-edge-delete-btn { width: 20px; height: 20px; border: 0px solid #ffff…" at bounding box center [505, 258] width 382 height 370
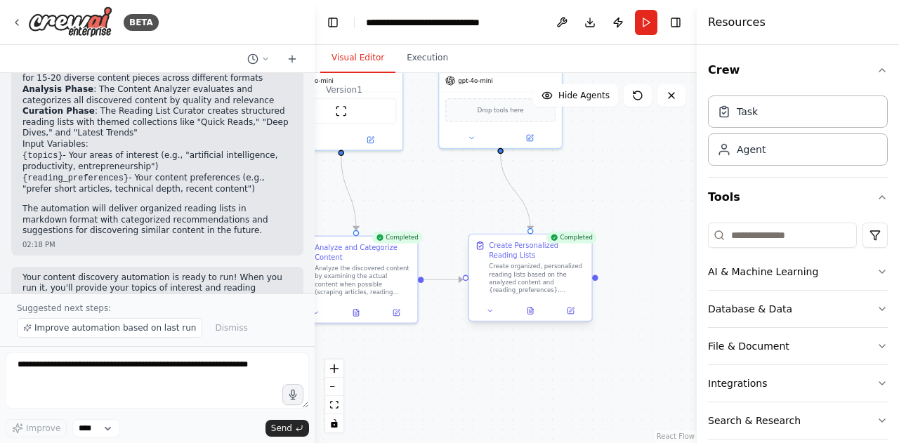
click at [493, 317] on div at bounding box center [530, 310] width 122 height 20
click at [496, 312] on button at bounding box center [490, 311] width 34 height 12
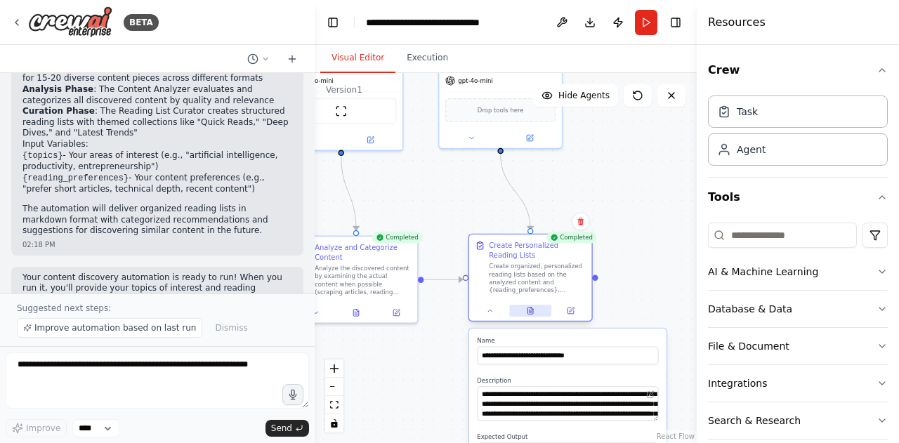
click at [524, 311] on button at bounding box center [530, 311] width 42 height 12
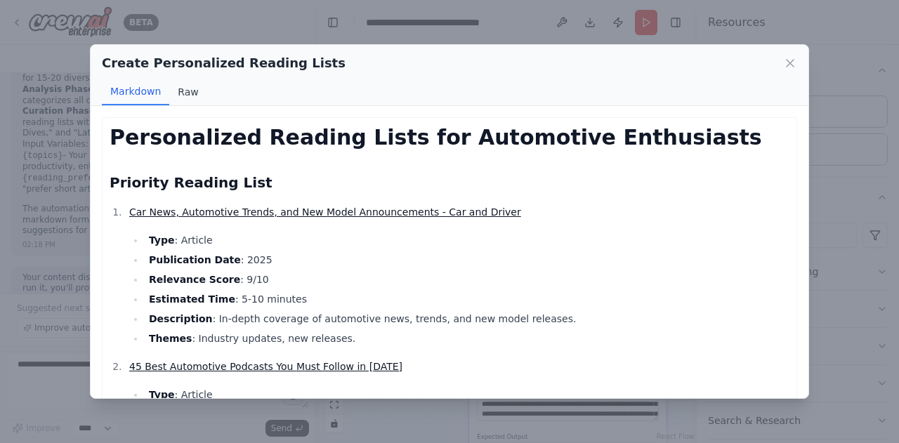
click at [177, 96] on button "Raw" at bounding box center [187, 92] width 37 height 27
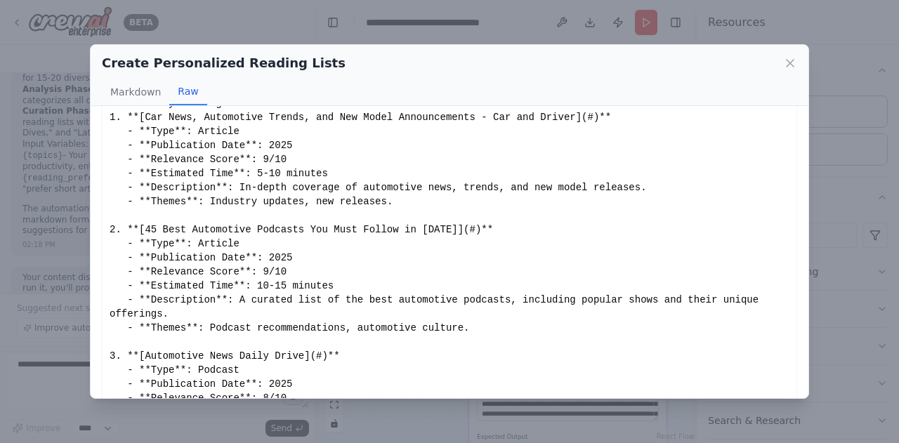
scroll to position [81, 0]
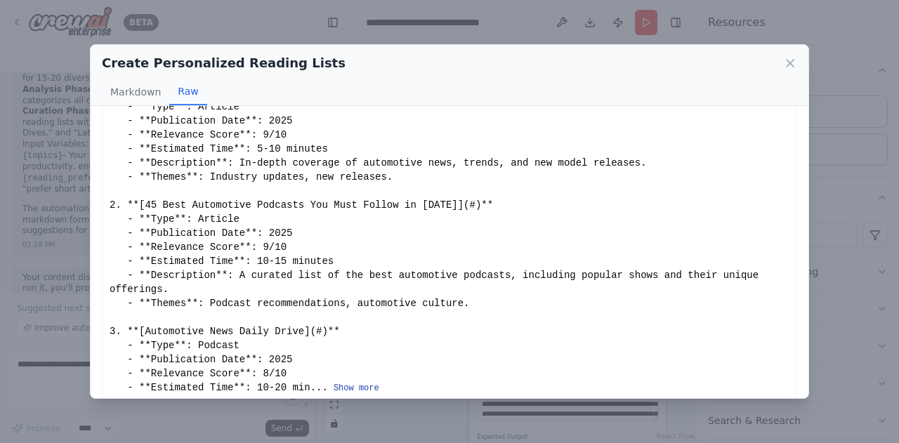
click at [335, 383] on button "Show more" at bounding box center [356, 388] width 46 height 11
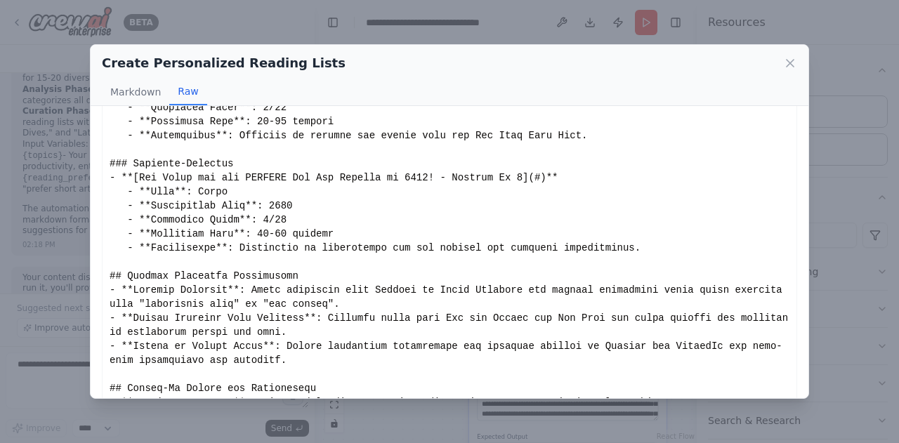
scroll to position [910, 0]
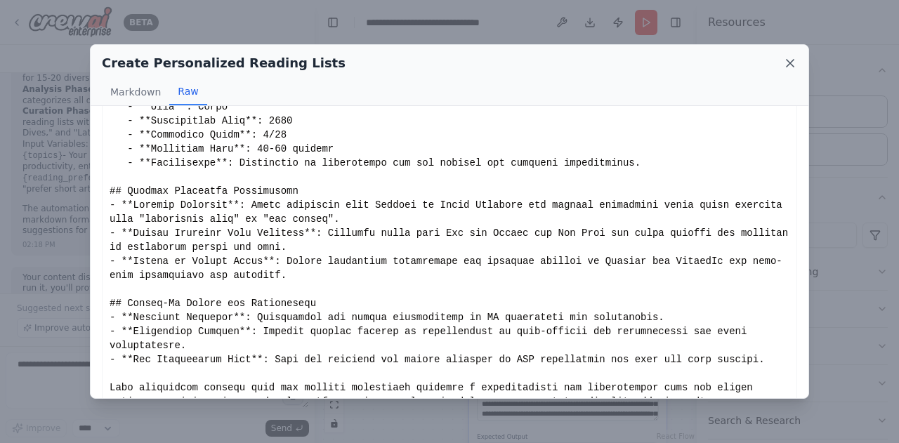
click at [792, 64] on icon at bounding box center [790, 63] width 14 height 14
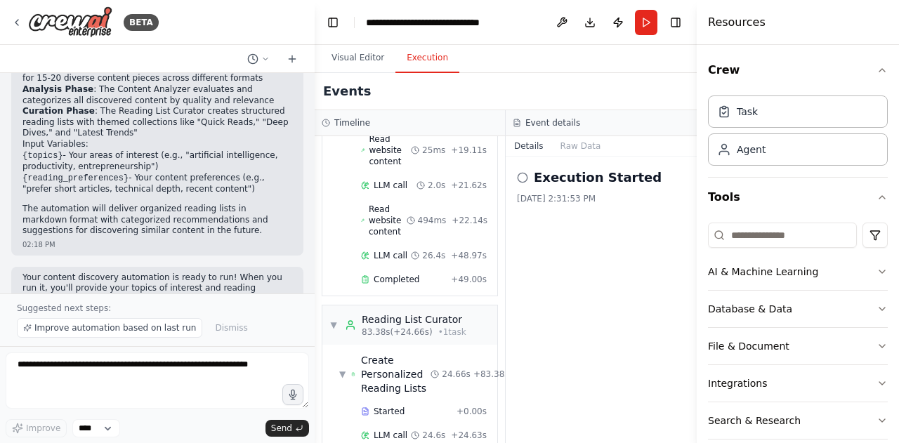
click at [414, 52] on button "Execution" at bounding box center [427, 58] width 64 height 29
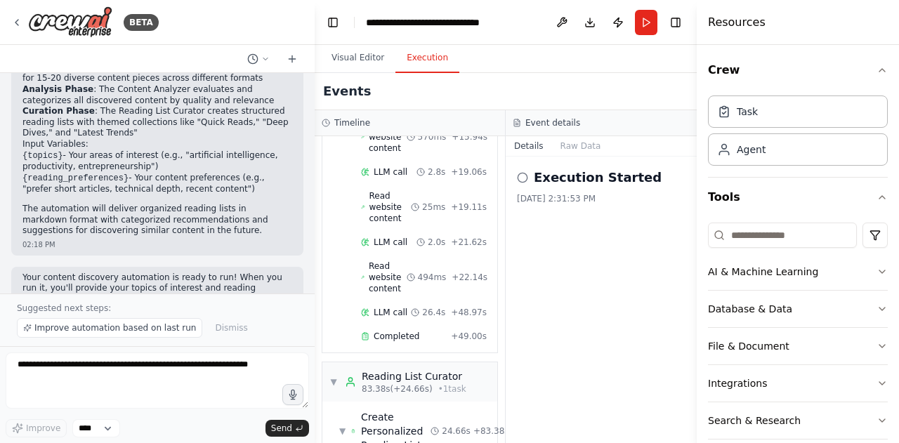
scroll to position [797, 0]
